Goal: Task Accomplishment & Management: Complete application form

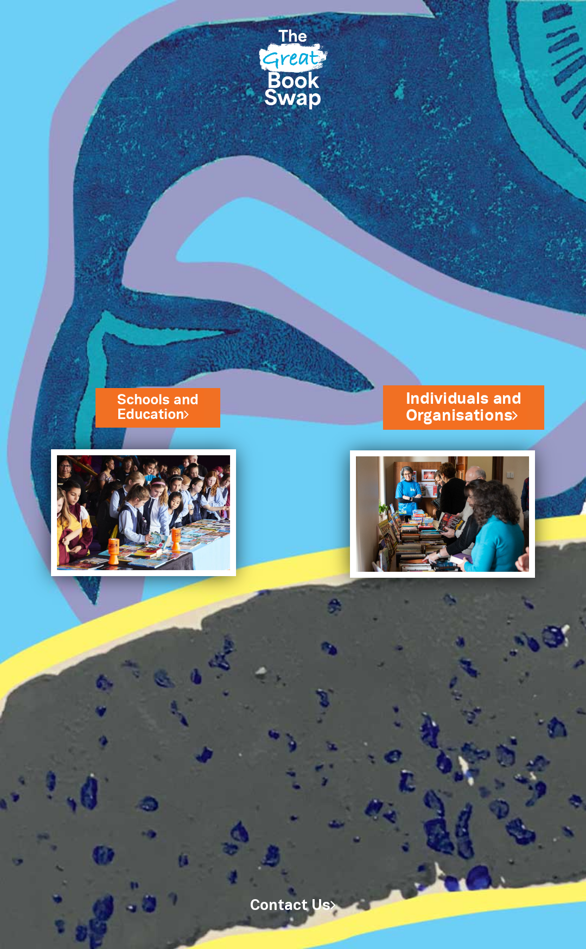
click at [472, 402] on link "Individuals and Organisations" at bounding box center [463, 407] width 115 height 38
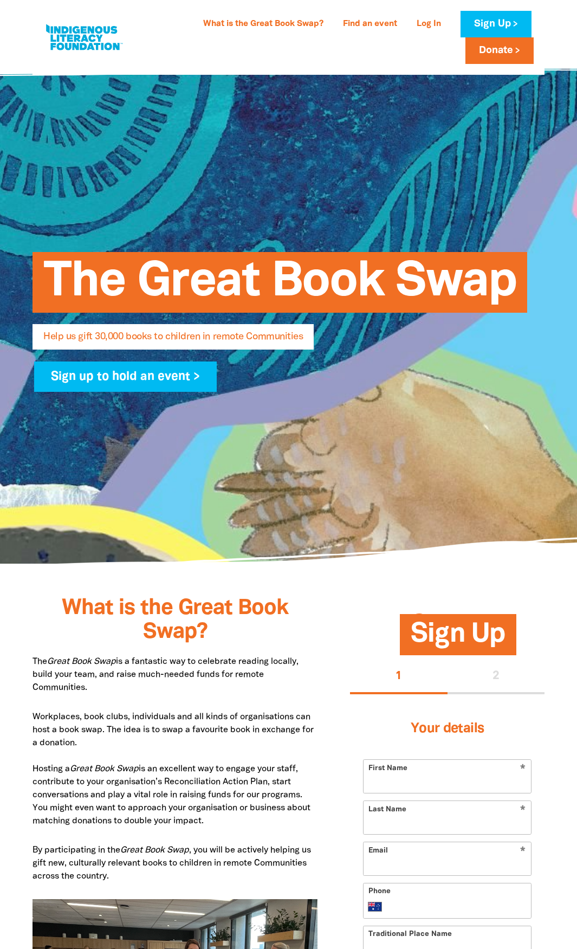
select select "AU"
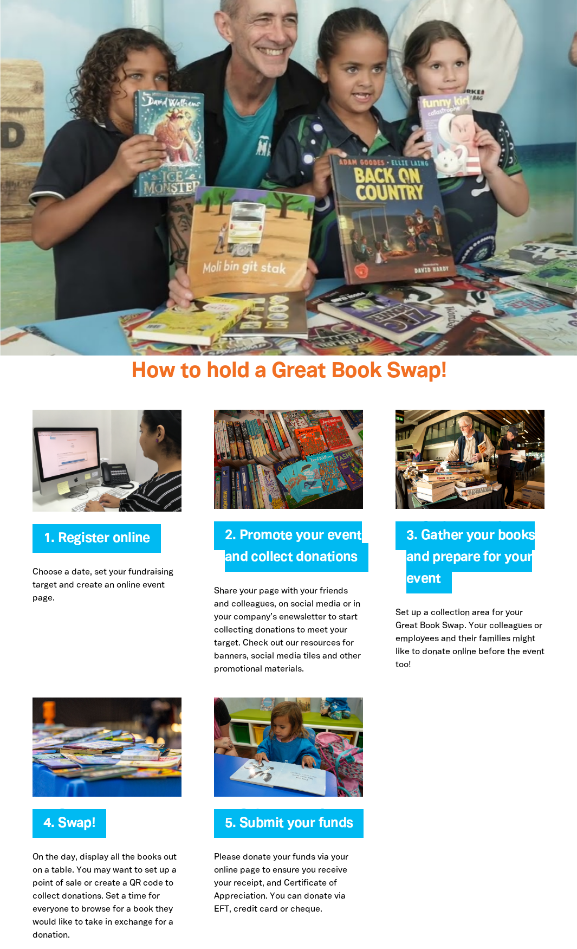
scroll to position [1880, 0]
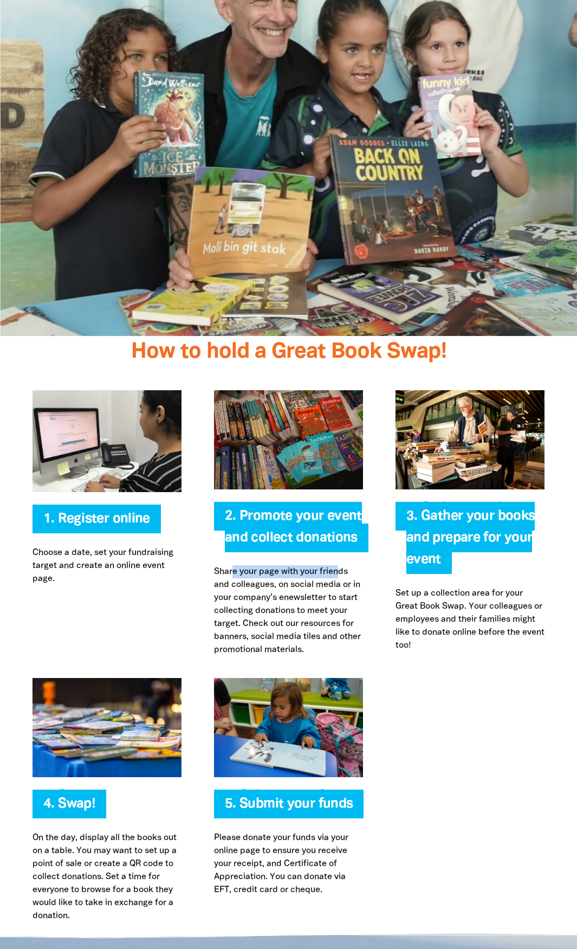
drag, startPoint x: 233, startPoint y: 572, endPoint x: 339, endPoint y: 577, distance: 106.9
click at [339, 577] on p "Share your page with your friends and colleagues, on social media or in your co…" at bounding box center [288, 610] width 149 height 91
click at [314, 589] on p "Share your page with your friends and colleagues, on social media or in your co…" at bounding box center [288, 610] width 149 height 91
drag, startPoint x: 327, startPoint y: 588, endPoint x: 303, endPoint y: 606, distance: 30.3
click at [303, 606] on p "Share your page with your friends and colleagues, on social media or in your co…" at bounding box center [288, 610] width 149 height 91
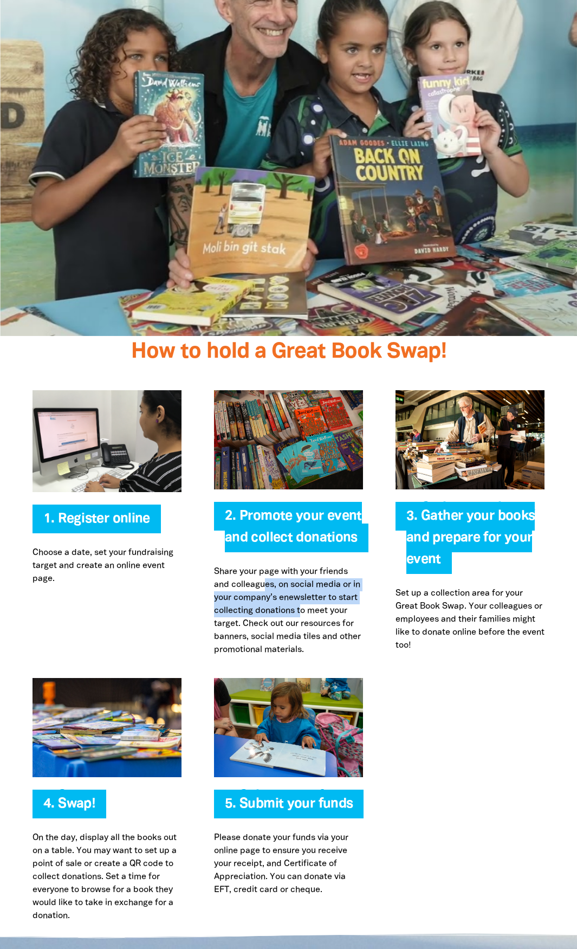
click at [303, 606] on p "Share your page with your friends and colleagues, on social media or in your co…" at bounding box center [288, 610] width 149 height 91
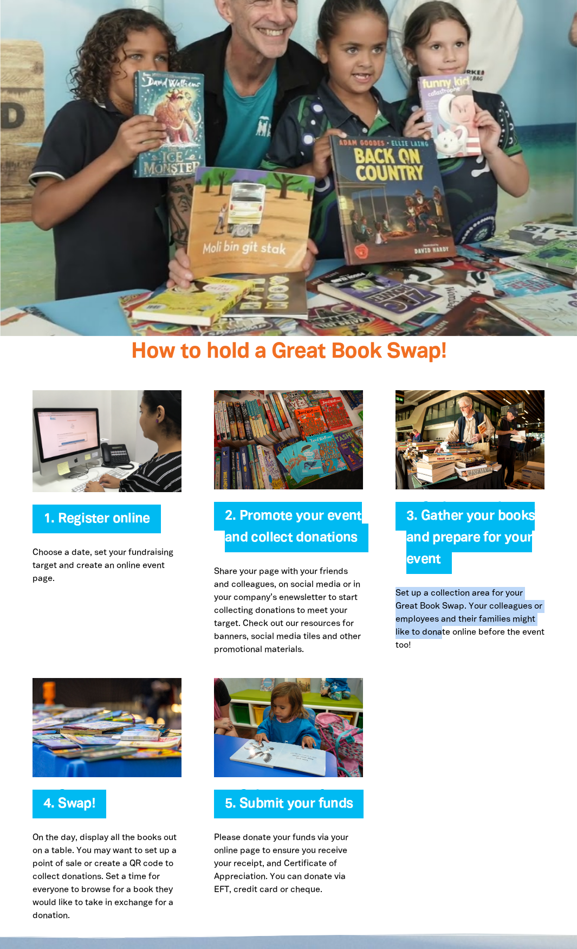
drag, startPoint x: 398, startPoint y: 595, endPoint x: 442, endPoint y: 633, distance: 57.6
click at [442, 633] on p "Set up a collection area for your Great Book Swap. Your colleagues or employees…" at bounding box center [470, 619] width 149 height 65
click at [432, 634] on p "Set up a collection area for your Great Book Swap. Your colleagues or employees…" at bounding box center [470, 619] width 149 height 65
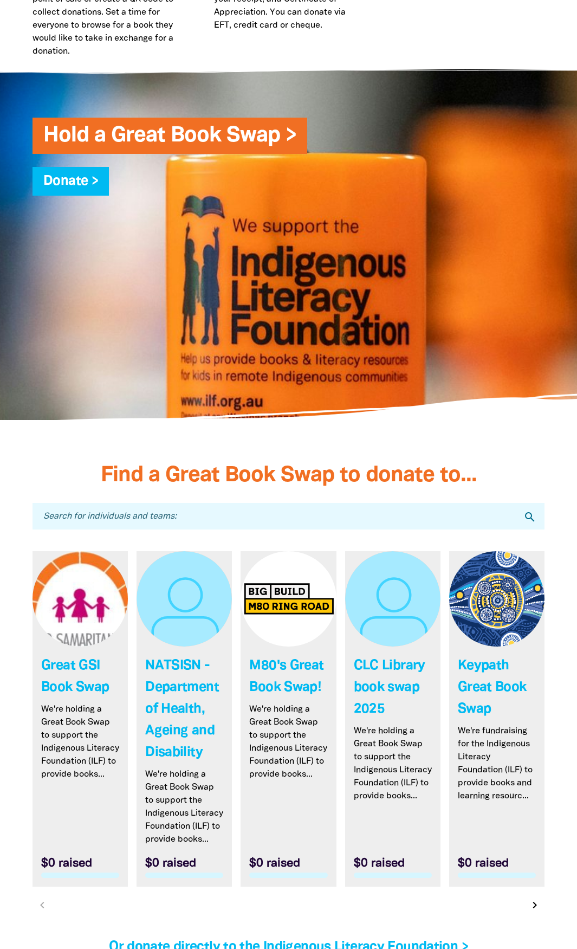
scroll to position [2747, 0]
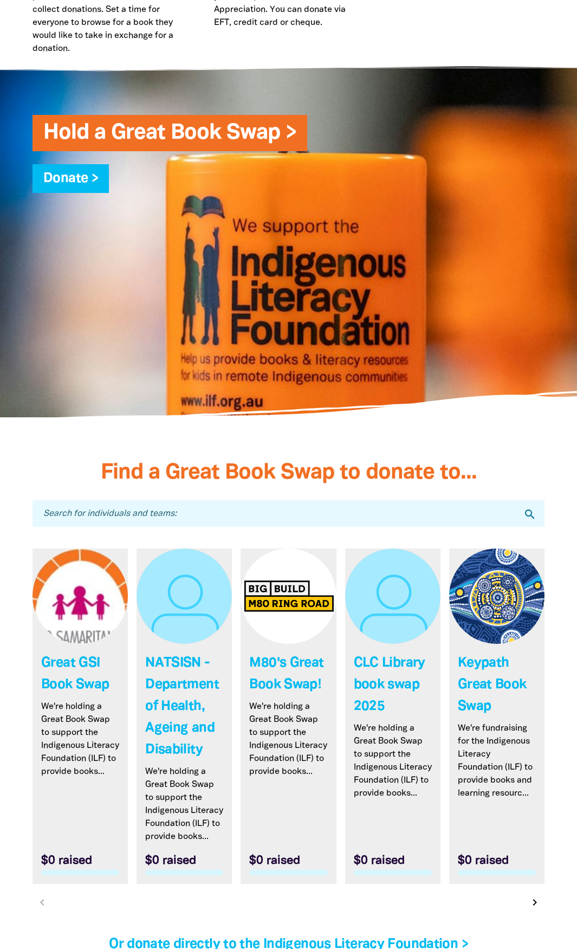
click at [285, 622] on link "Link to M80's Great Book Swap!" at bounding box center [288, 717] width 95 height 336
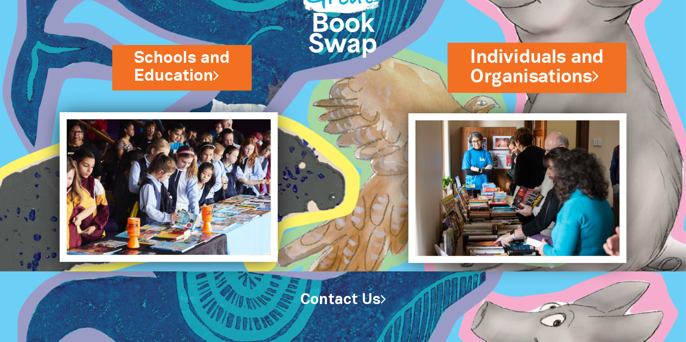
scroll to position [72, 0]
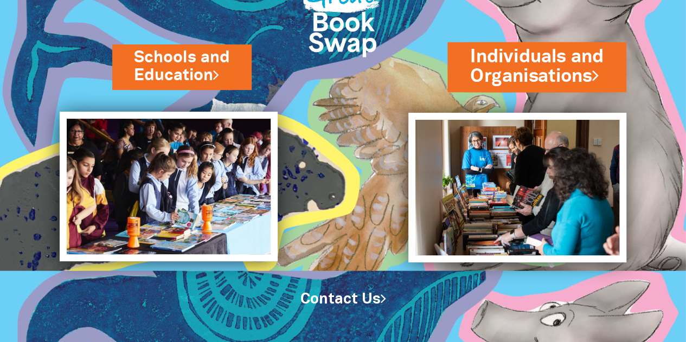
click at [526, 58] on link "Individuals and Organisations" at bounding box center [536, 67] width 133 height 46
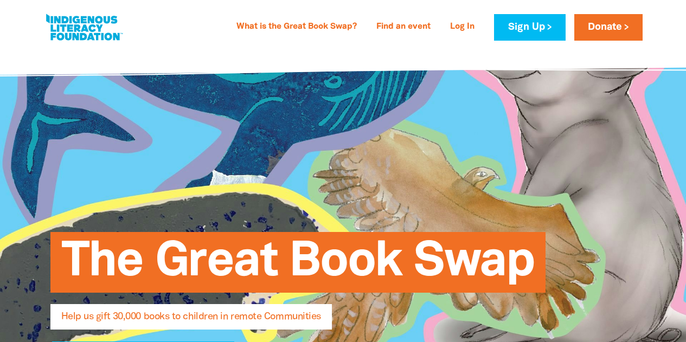
select select "AU"
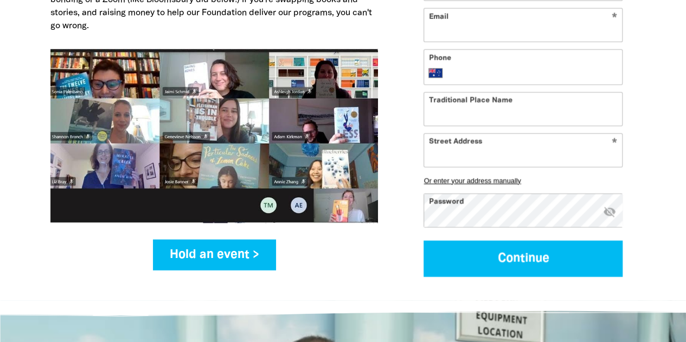
scroll to position [1554, 0]
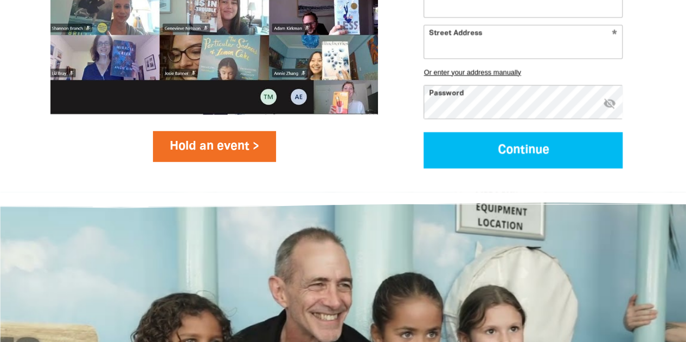
click at [235, 131] on link "Hold an event >" at bounding box center [214, 146] width 123 height 30
select select "AU"
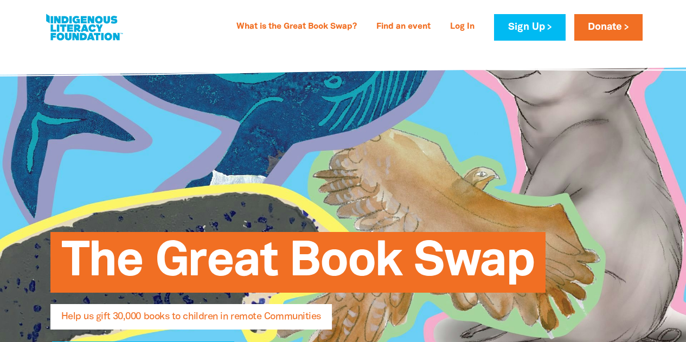
select select "AU"
click at [510, 28] on link "Sign Up" at bounding box center [529, 27] width 71 height 27
select select "AU"
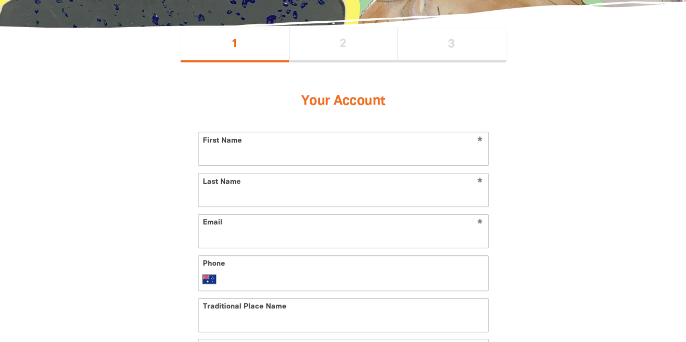
scroll to position [253, 0]
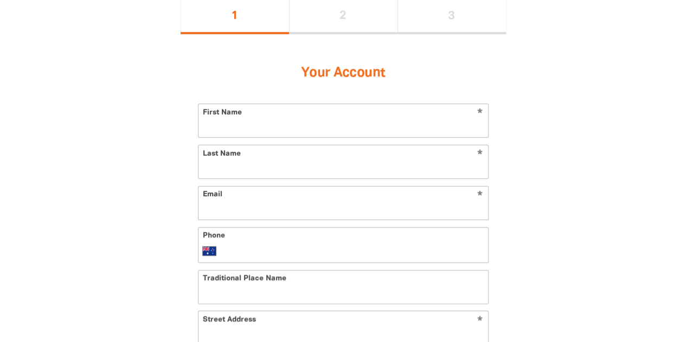
click at [327, 126] on input "First Name" at bounding box center [343, 120] width 290 height 33
type input "[PERSON_NAME]"
type input "[EMAIL_ADDRESS][DOMAIN_NAME]"
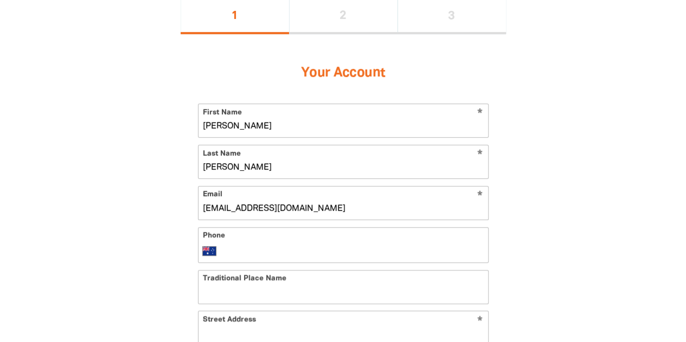
type input "[PHONE_NUMBER]"
click at [601, 118] on div "1 2 3 Your Account * First Name Zoe * Last Name [PERSON_NAME] * Email [EMAIL_AD…" at bounding box center [343, 315] width 651 height 632
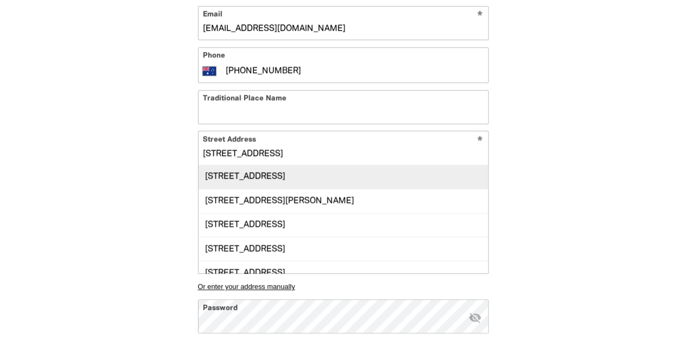
scroll to position [434, 0]
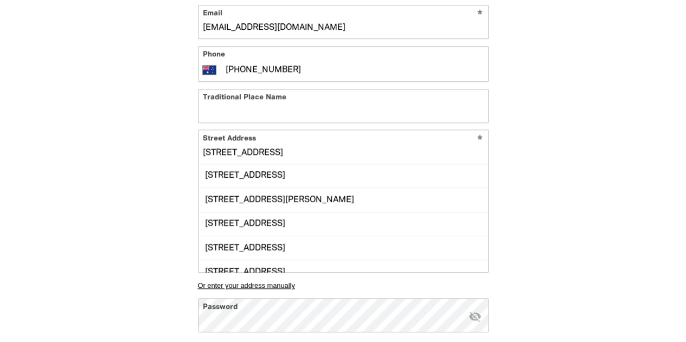
click at [231, 147] on input "[STREET_ADDRESS]" at bounding box center [343, 146] width 290 height 33
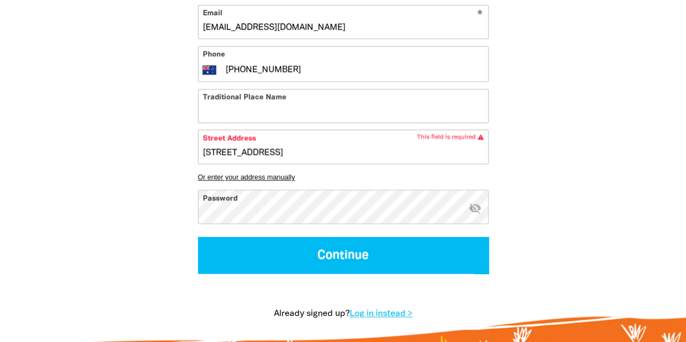
click at [539, 152] on div "1 2 3 Your Account * First Name Zoe * Last Name [PERSON_NAME] * Email [EMAIL_AD…" at bounding box center [343, 80] width 651 height 524
click at [297, 147] on input "[STREET_ADDRESS]" at bounding box center [343, 146] width 290 height 33
click at [161, 197] on div "1 2 3 Your Account * First Name Zoe * Last Name [PERSON_NAME] * Email [EMAIL_AD…" at bounding box center [343, 80] width 390 height 524
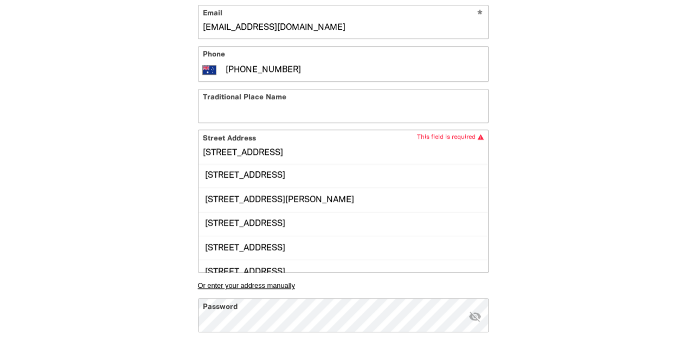
click at [279, 153] on input "[STREET_ADDRESS]" at bounding box center [343, 146] width 290 height 33
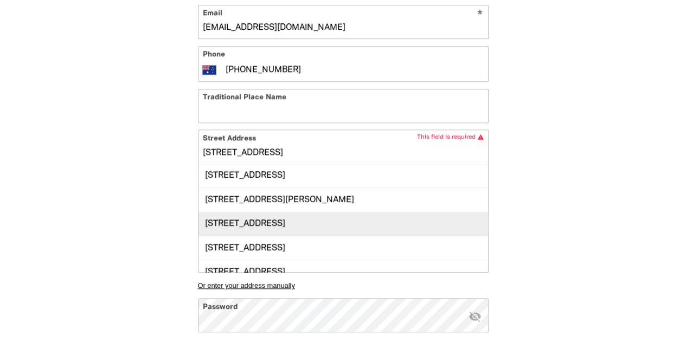
click at [211, 228] on div "[STREET_ADDRESS]" at bounding box center [343, 224] width 290 height 24
type input "[STREET_ADDRESS]"
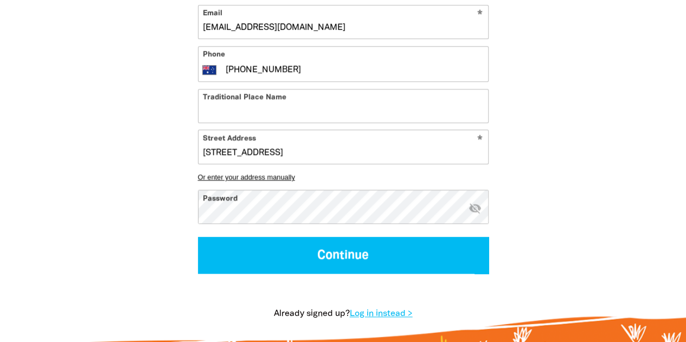
drag, startPoint x: 288, startPoint y: 101, endPoint x: 195, endPoint y: 96, distance: 93.4
click at [195, 96] on div "Your Account * First Name Zoe * Last Name [PERSON_NAME] * Email [EMAIL_ADDRESS]…" at bounding box center [343, 72] width 325 height 438
drag, startPoint x: 286, startPoint y: 97, endPoint x: 206, endPoint y: 95, distance: 80.3
click at [206, 95] on input "Traditional Place Name" at bounding box center [343, 105] width 290 height 33
drag, startPoint x: 206, startPoint y: 95, endPoint x: 262, endPoint y: 99, distance: 56.6
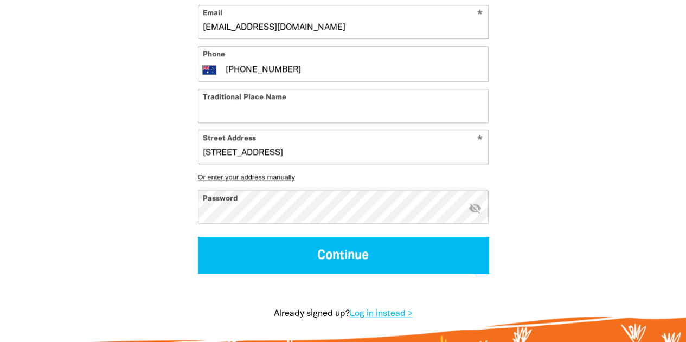
click at [262, 99] on input "Traditional Place Name" at bounding box center [343, 105] width 290 height 33
click at [274, 95] on input "Traditional Place Name" at bounding box center [343, 105] width 290 height 33
click at [275, 95] on input "Traditional Place Name" at bounding box center [343, 105] width 290 height 33
drag, startPoint x: 280, startPoint y: 95, endPoint x: 235, endPoint y: 92, distance: 44.6
click at [235, 92] on input "Traditional Place Name" at bounding box center [343, 105] width 290 height 33
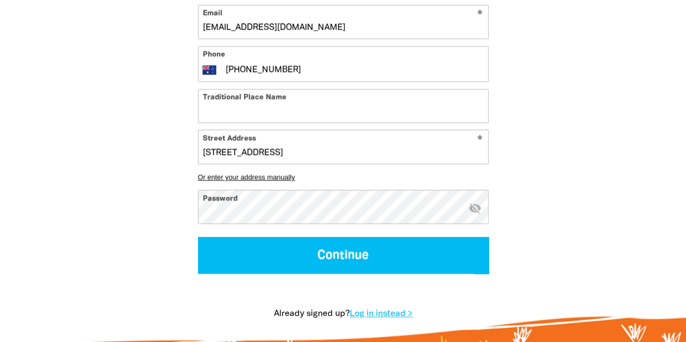
click at [256, 110] on input "Traditional Place Name" at bounding box center [343, 105] width 290 height 33
paste input "[PERSON_NAME]"
type input "[PERSON_NAME]"
click at [472, 208] on icon "visibility_off" at bounding box center [474, 208] width 13 height 13
click at [472, 208] on icon "visibility" at bounding box center [474, 208] width 13 height 13
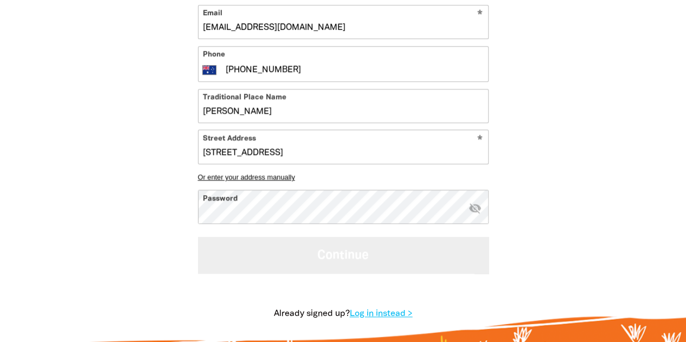
click at [400, 253] on button "Continue" at bounding box center [343, 255] width 291 height 36
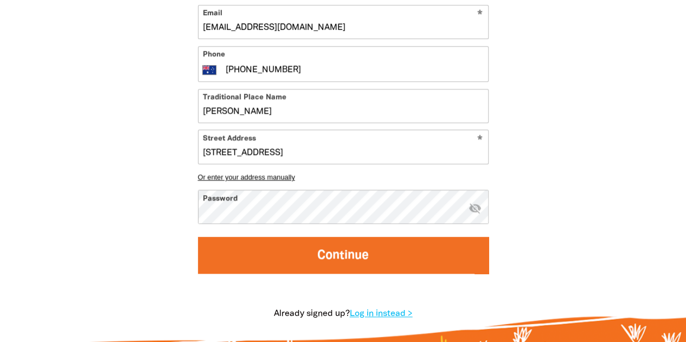
select select "No"
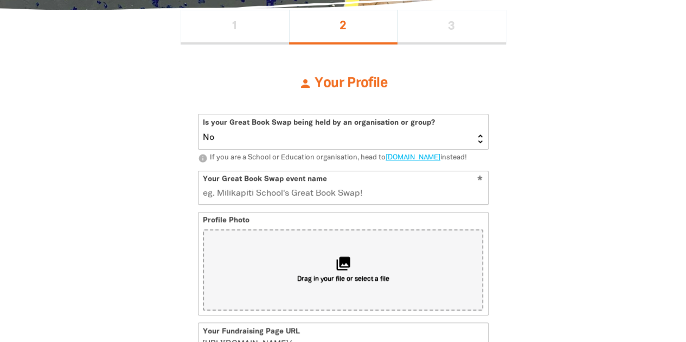
scroll to position [242, 0]
click at [483, 140] on select "Yes No" at bounding box center [343, 132] width 290 height 35
click at [198, 115] on select "Yes No" at bounding box center [343, 132] width 290 height 35
click at [448, 194] on input "Your Great Book Swap event name" at bounding box center [343, 188] width 290 height 33
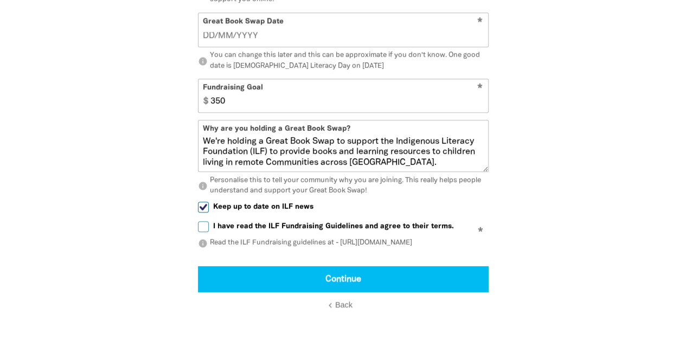
scroll to position [711, 0]
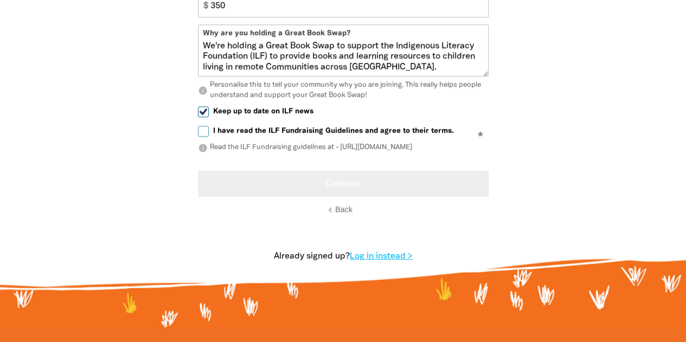
click at [319, 191] on button "Continue" at bounding box center [343, 184] width 291 height 26
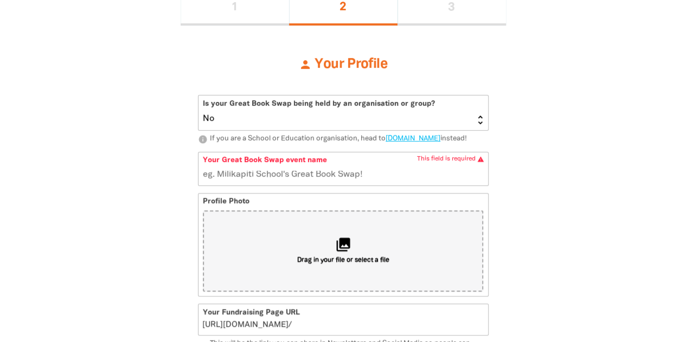
scroll to position [196, 0]
